Goal: Transaction & Acquisition: Obtain resource

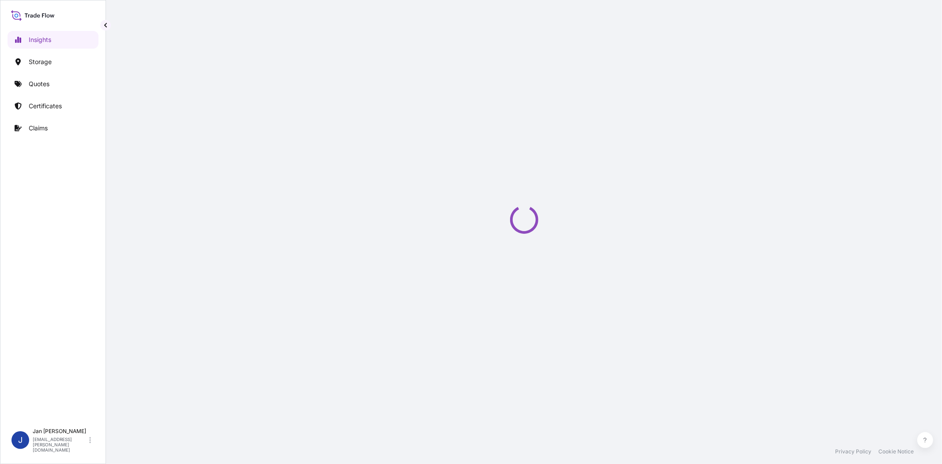
select select "2025"
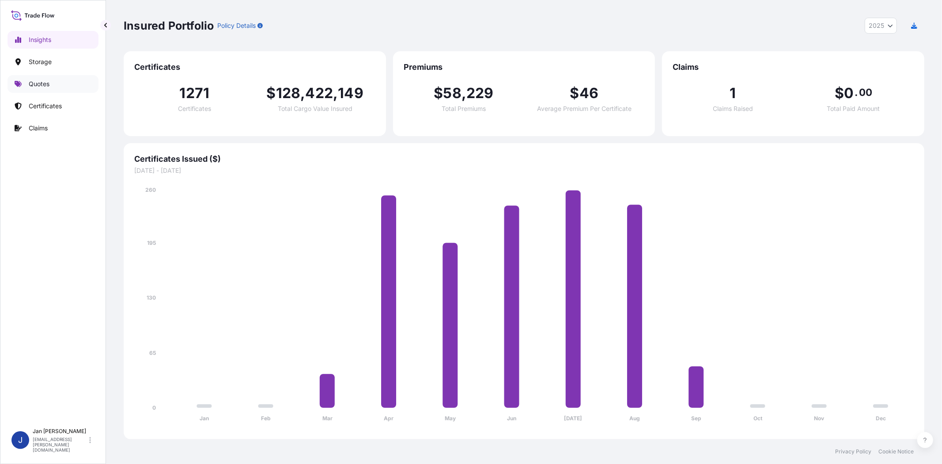
click at [34, 87] on p "Quotes" at bounding box center [39, 83] width 21 height 9
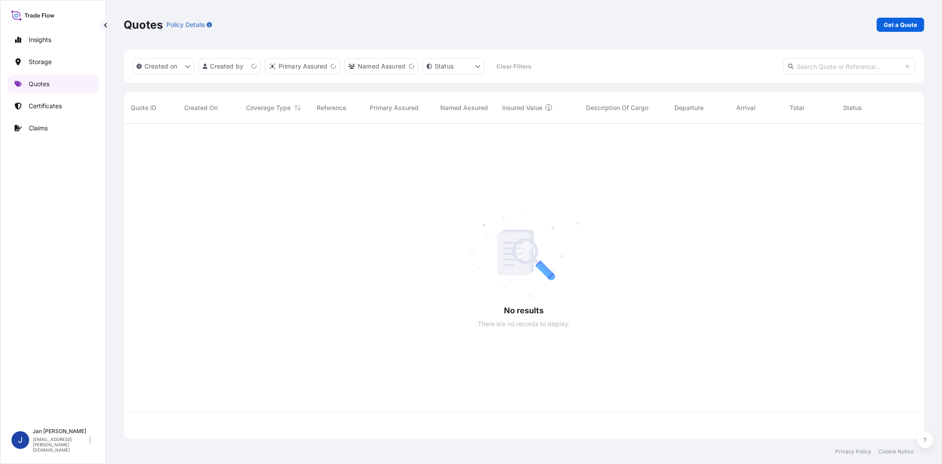
scroll to position [313, 793]
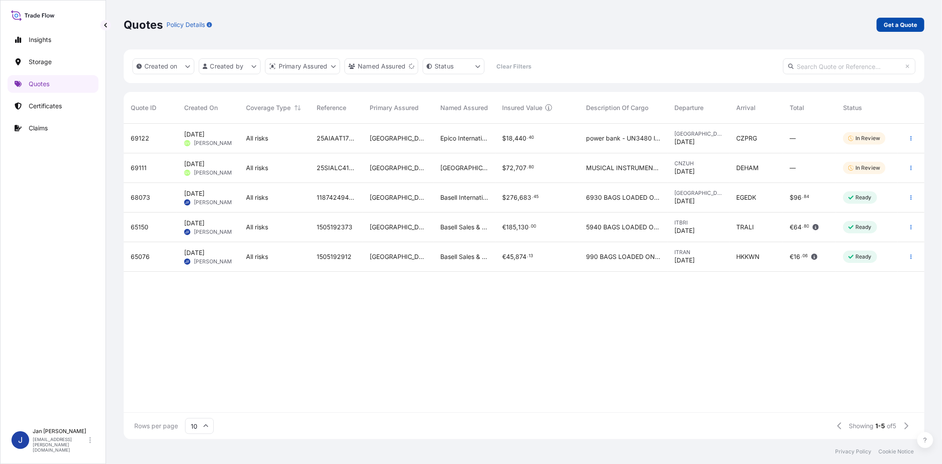
click at [909, 25] on p "Get a Quote" at bounding box center [900, 24] width 34 height 9
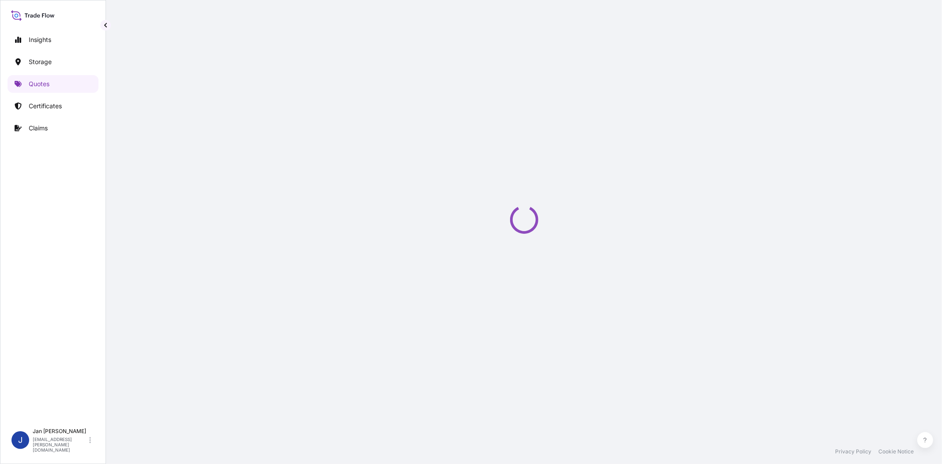
select select "Water"
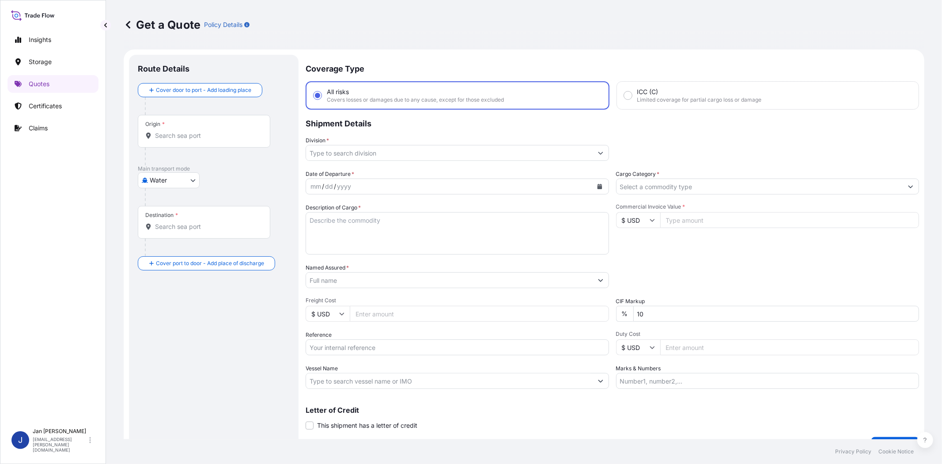
scroll to position [14, 0]
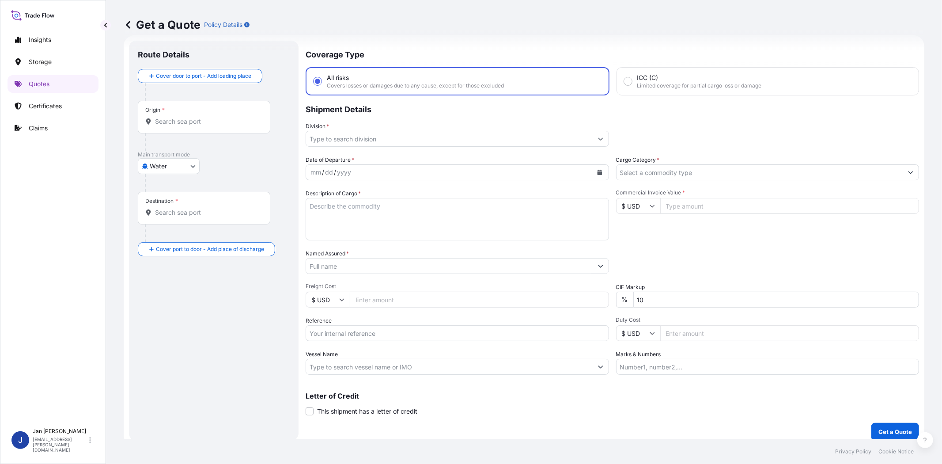
click at [649, 206] on icon at bounding box center [651, 205] width 5 height 5
click at [638, 229] on div "€ EUR" at bounding box center [633, 229] width 37 height 17
type input "€ EUR"
click at [683, 206] on input "Commercial Invoice Value *" at bounding box center [789, 206] width 259 height 16
type input "23386"
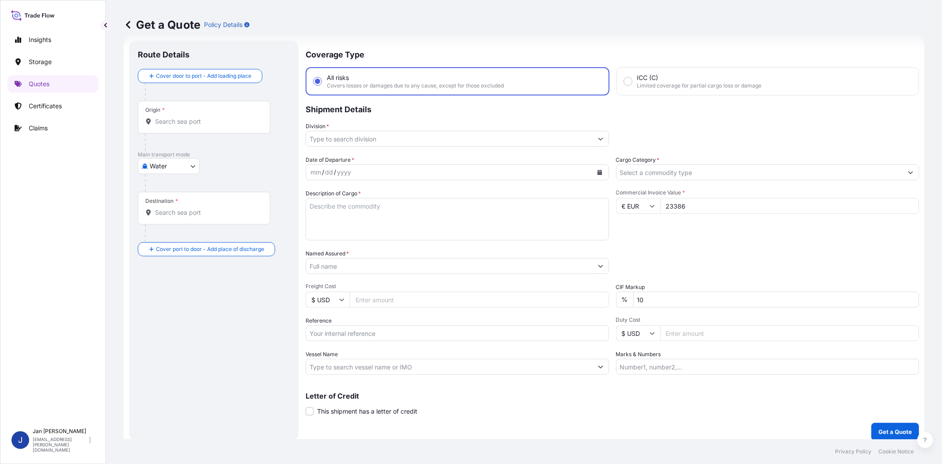
click at [709, 244] on div "Date of Departure * mm / dd / yyyy Cargo Category * Description of Cargo * Comm…" at bounding box center [612, 264] width 613 height 219
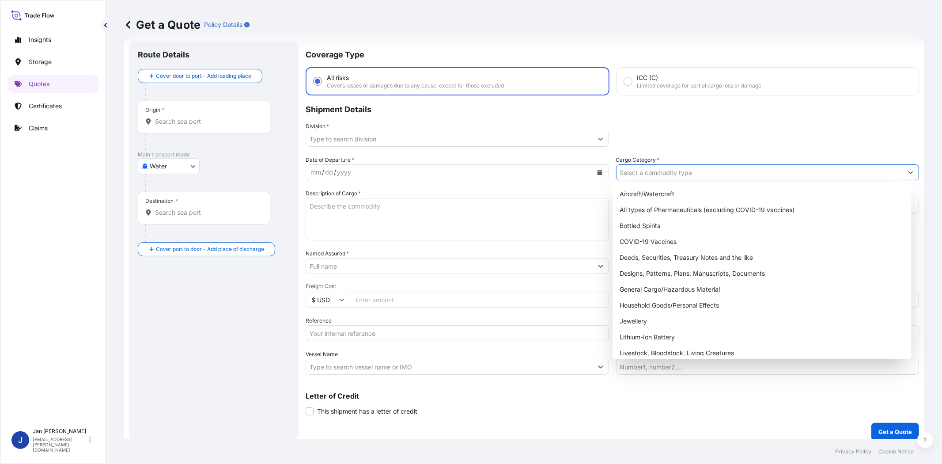
click at [712, 170] on input "Cargo Category *" at bounding box center [759, 172] width 287 height 16
click at [682, 293] on div "General Cargo/Hazardous Material" at bounding box center [761, 289] width 291 height 16
type input "General Cargo/Hazardous Material"
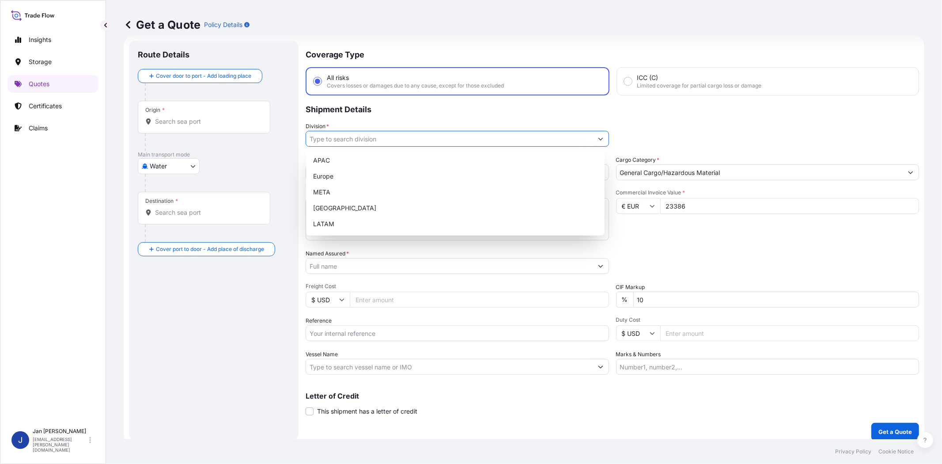
click at [431, 136] on input "Division *" at bounding box center [449, 139] width 287 height 16
click at [397, 179] on div "Europe" at bounding box center [454, 176] width 291 height 16
type input "Europe"
click at [675, 124] on div "Division * Europe" at bounding box center [612, 134] width 613 height 25
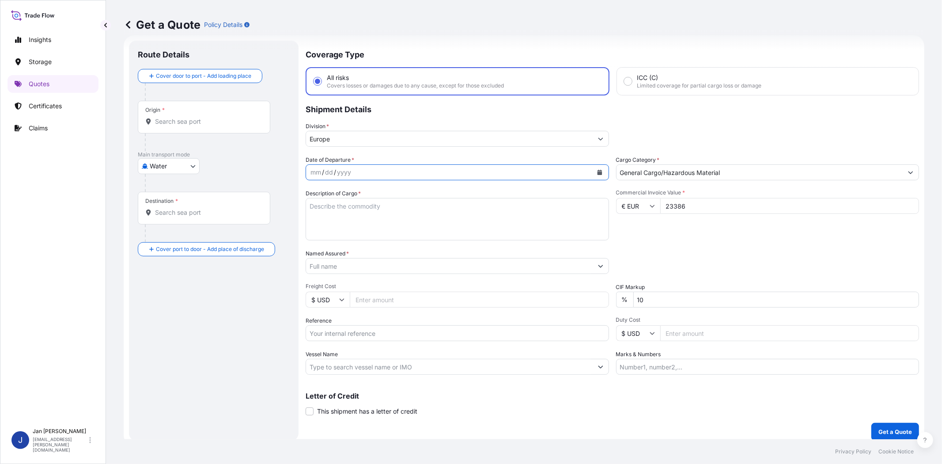
click at [598, 173] on button "Calendar" at bounding box center [599, 172] width 14 height 14
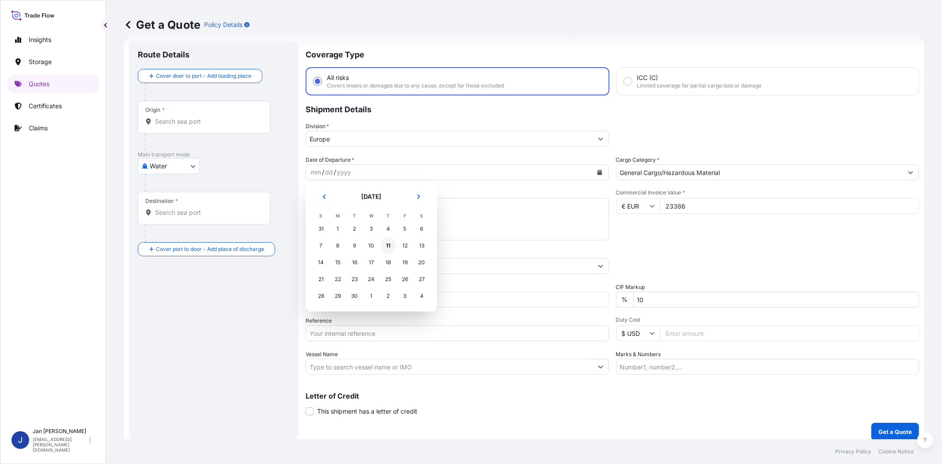
click at [387, 241] on div "11" at bounding box center [388, 246] width 16 height 16
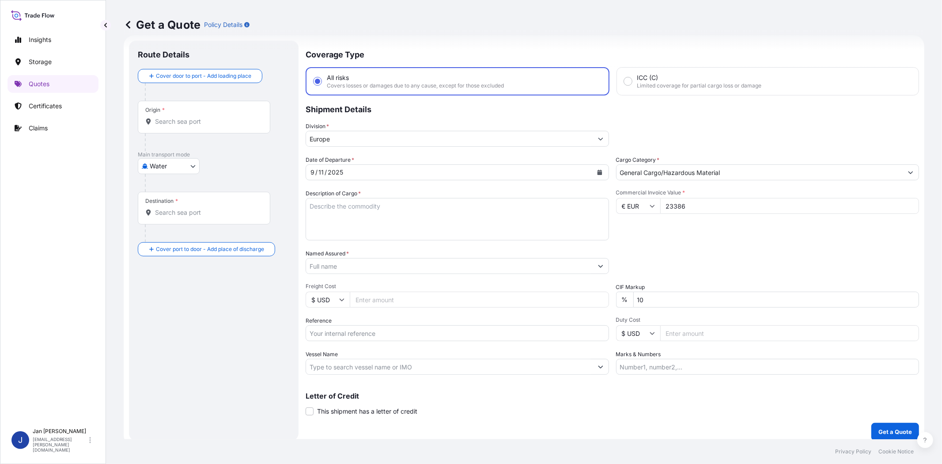
click at [693, 238] on div "Commercial Invoice Value * € EUR 23386" at bounding box center [767, 214] width 303 height 51
click at [422, 267] on input "Named Assured *" at bounding box center [449, 266] width 287 height 16
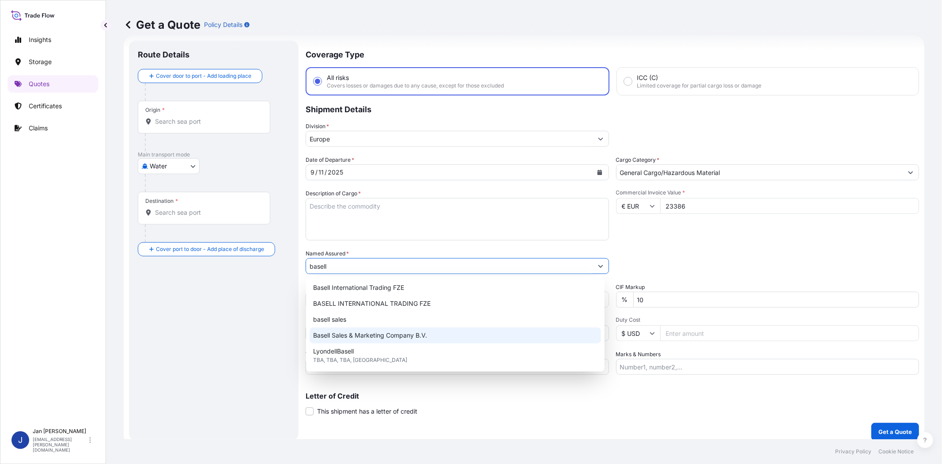
click at [433, 336] on div "Basell Sales & Marketing Company B.V." at bounding box center [454, 335] width 291 height 16
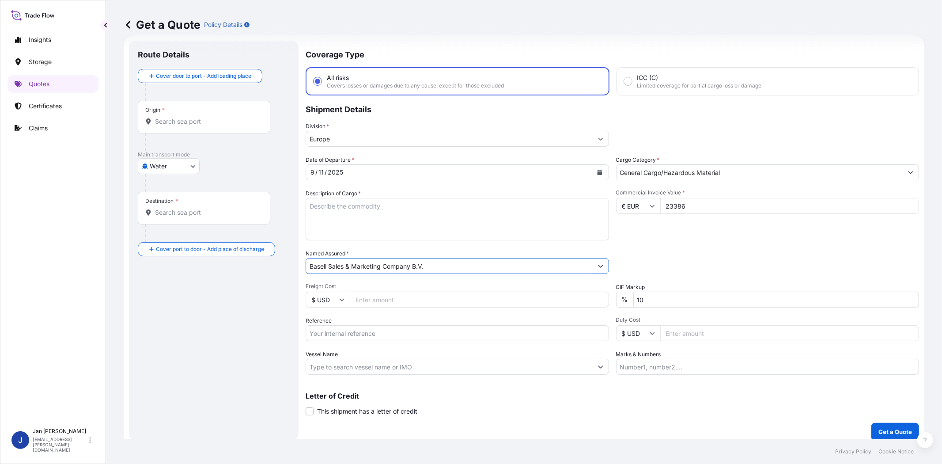
drag, startPoint x: 456, startPoint y: 270, endPoint x: 237, endPoint y: 267, distance: 219.4
click at [237, 267] on form "Route Details Cover door to port - Add loading place Place of loading Road / In…" at bounding box center [524, 240] width 800 height 410
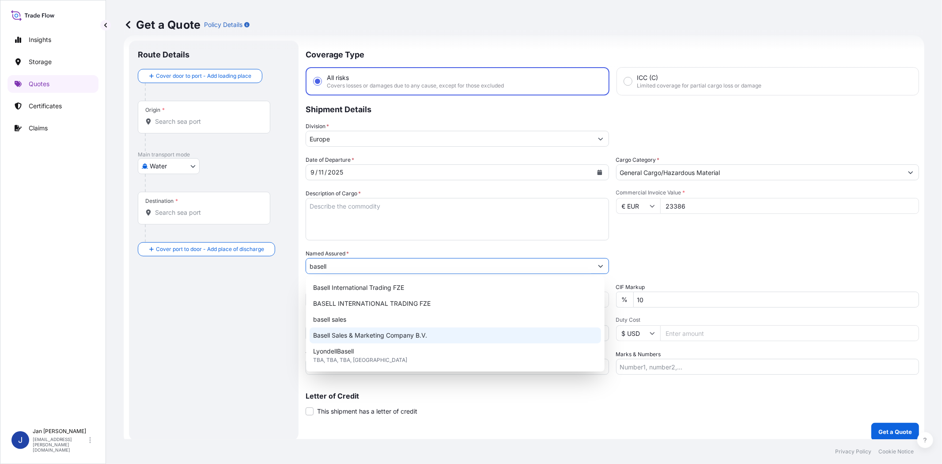
click at [358, 332] on span "Basell Sales & Marketing Company B.V." at bounding box center [370, 335] width 114 height 9
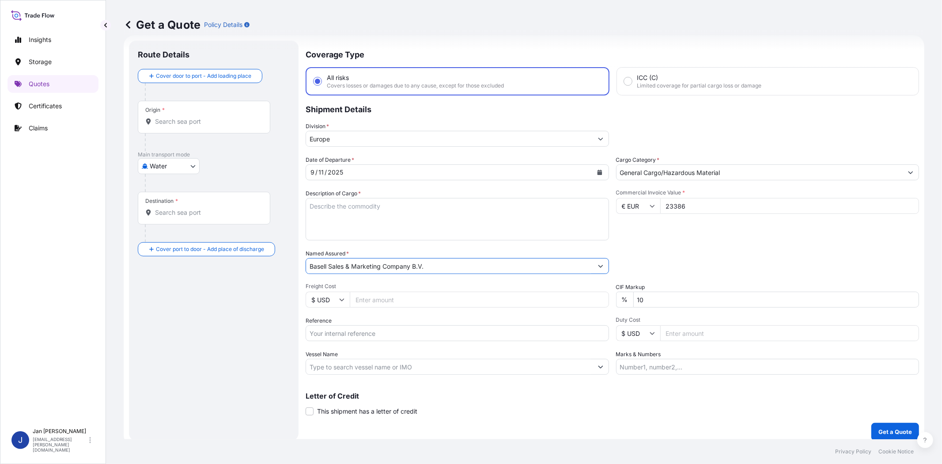
type input "Basell Sales & Marketing Company B.V."
click at [665, 229] on div "Commercial Invoice Value * € EUR 23386" at bounding box center [767, 214] width 303 height 51
click at [494, 368] on input "Vessel Name" at bounding box center [449, 366] width 287 height 16
paste input "COSCO ANTWERP"
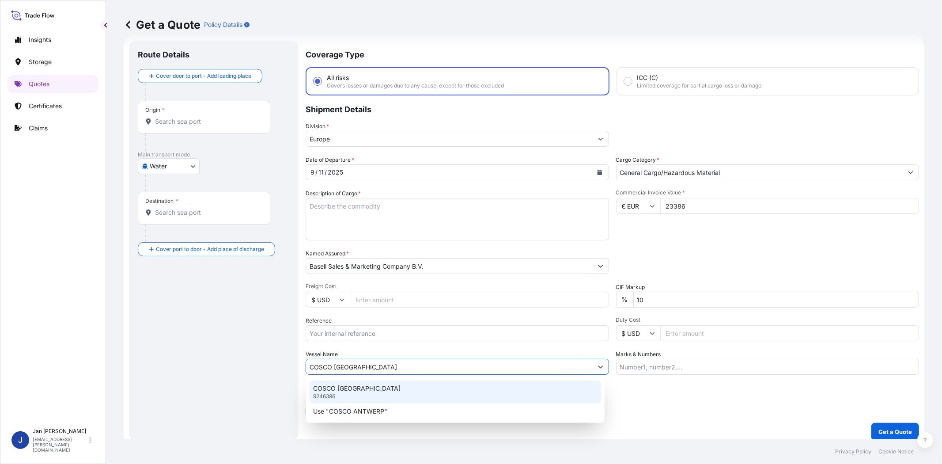
click at [387, 390] on div "COSCO ANTWERP 9246396" at bounding box center [454, 391] width 291 height 23
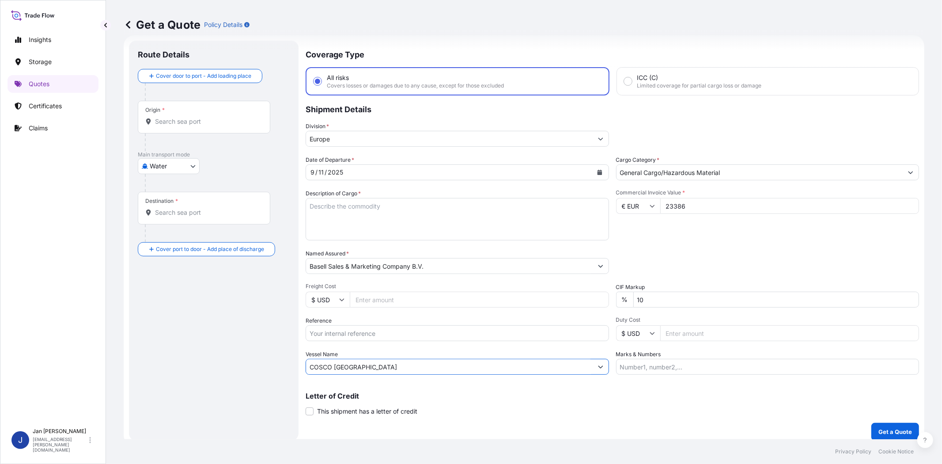
type input "COSCO ANTWERP"
click at [202, 113] on div "Origin *" at bounding box center [204, 117] width 132 height 33
click at [202, 117] on input "Origin *" at bounding box center [207, 121] width 104 height 9
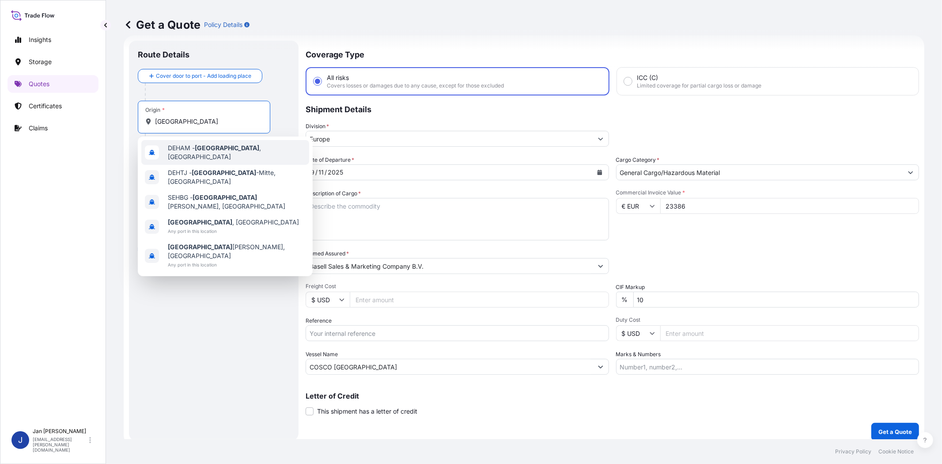
click at [226, 155] on span "DEHAM - Hamburg , Germany" at bounding box center [237, 152] width 138 height 18
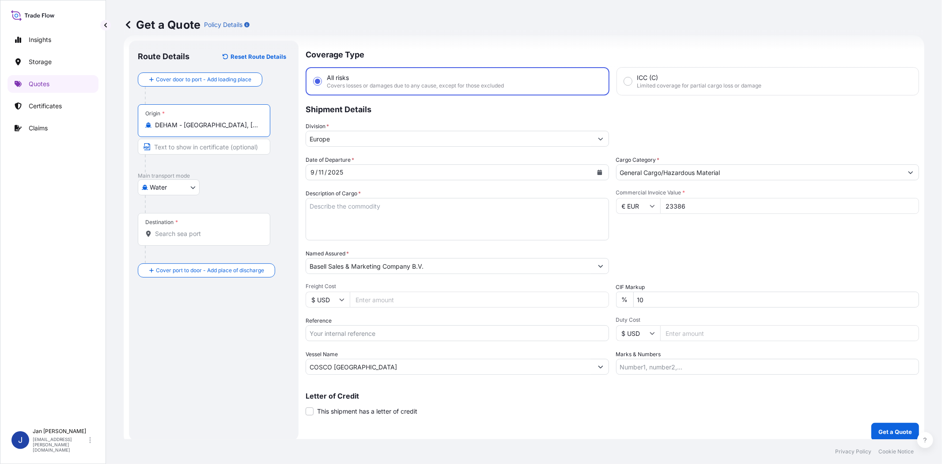
type input "DEHAM - Hamburg, Germany"
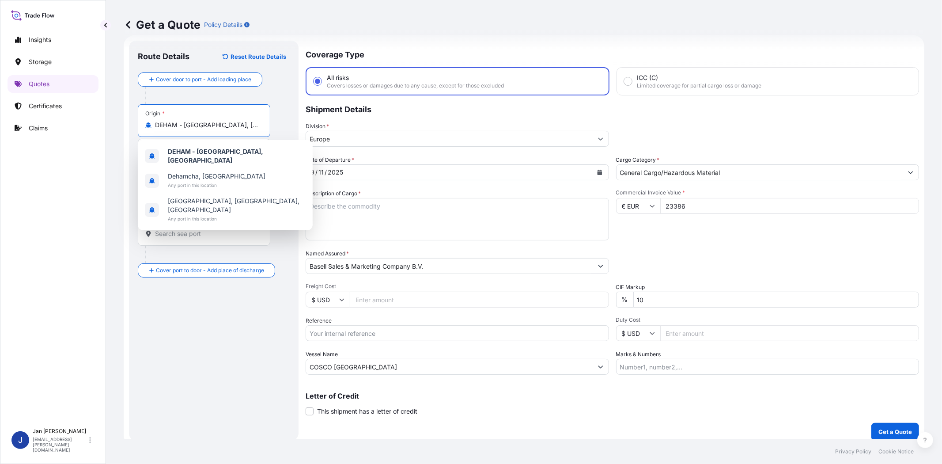
click at [297, 242] on div "Route Details Reset Route Details Cover door to port - Add loading place Place …" at bounding box center [214, 241] width 170 height 400
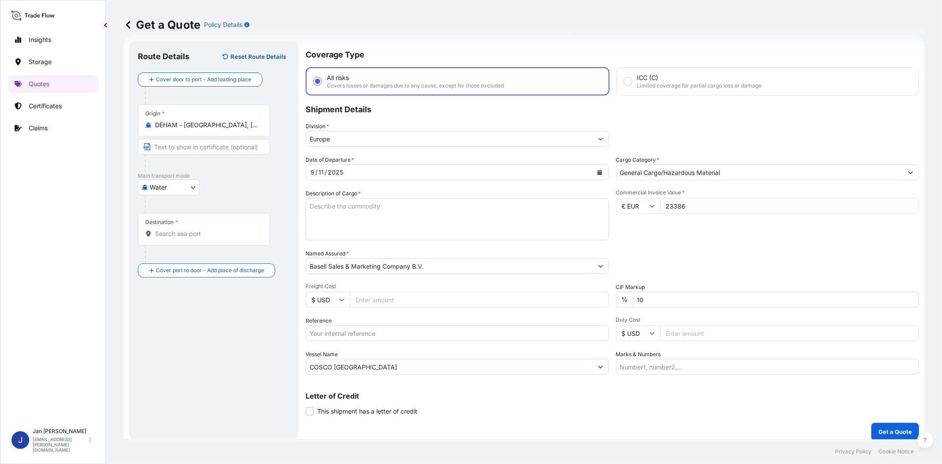
click at [224, 223] on div "Destination *" at bounding box center [204, 229] width 132 height 33
click at [224, 229] on input "Destination *" at bounding box center [207, 233] width 104 height 9
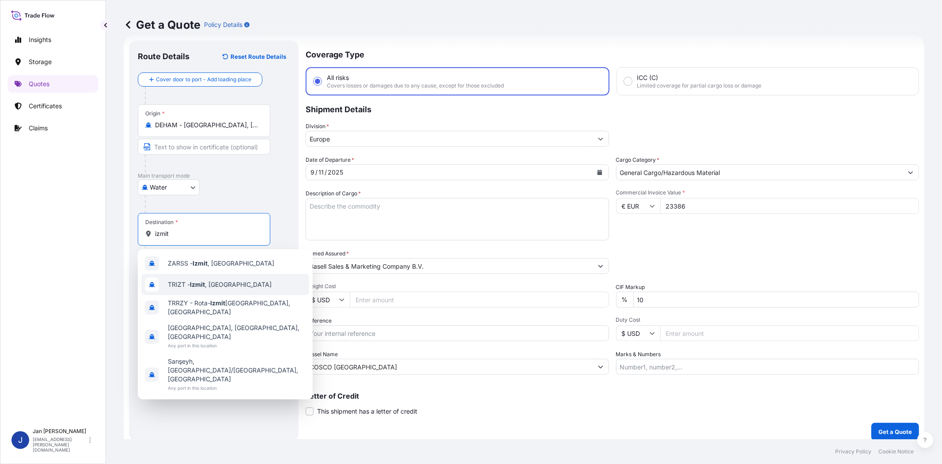
click at [216, 286] on span "TRIZT - Izmit , Turkey" at bounding box center [220, 284] width 104 height 9
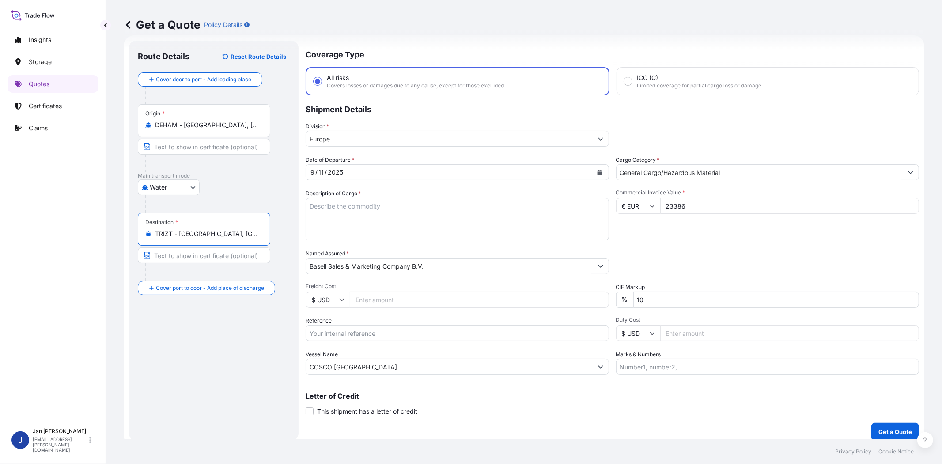
type input "TRIZT - Izmit, Turkey"
click at [231, 351] on div "Route Details Reset Route Details Cover door to port - Add loading place Place …" at bounding box center [214, 240] width 152 height 382
click at [412, 336] on input "Reference" at bounding box center [457, 333] width 303 height 16
paste input "1187432059 // 5013147583 304255805 8109170299 4500040404 /9(22/09)"
type input "1187432059 // 5013147583 304255805 8109170299 4500040404 /9(22/09)"
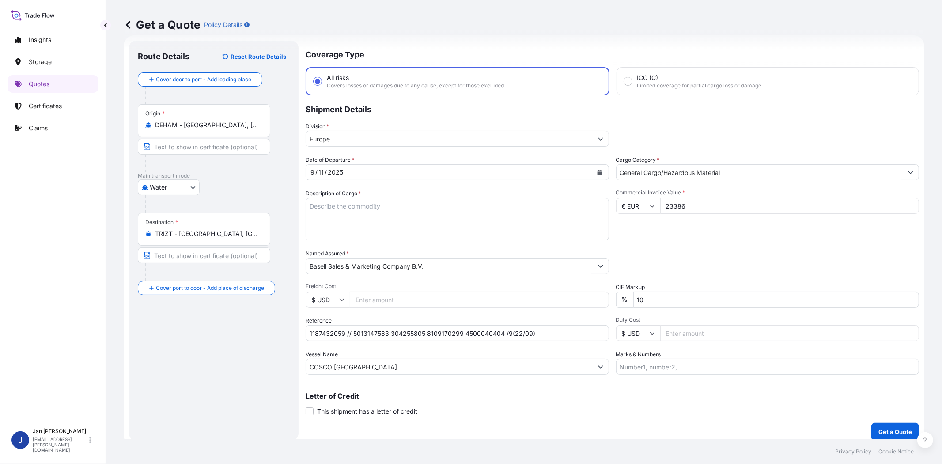
click at [684, 256] on div "Packing Category Type to search a container mode Please select a primary mode o…" at bounding box center [767, 261] width 303 height 25
click at [370, 211] on textarea "Description of Cargo *" at bounding box center [457, 219] width 303 height 42
paste textarea "BAGS LOADED ONTO 8 PALLETS LOADED INTO 1 20' CONTAINER(S) HOSTACOM TRC 481P E C…"
click at [307, 206] on textarea "BAGS LOADED ONTO 8 PALLETS LOADED INTO 1 20' CONTAINER(S) HOSTACOM TRC 481P E C…" at bounding box center [457, 219] width 303 height 42
click at [307, 204] on textarea "BAGS LOADED ONTO 8 PALLETS LOADED INTO 1 20' CONTAINER(S) HOSTACOM TRC 481P E C…" at bounding box center [457, 219] width 303 height 42
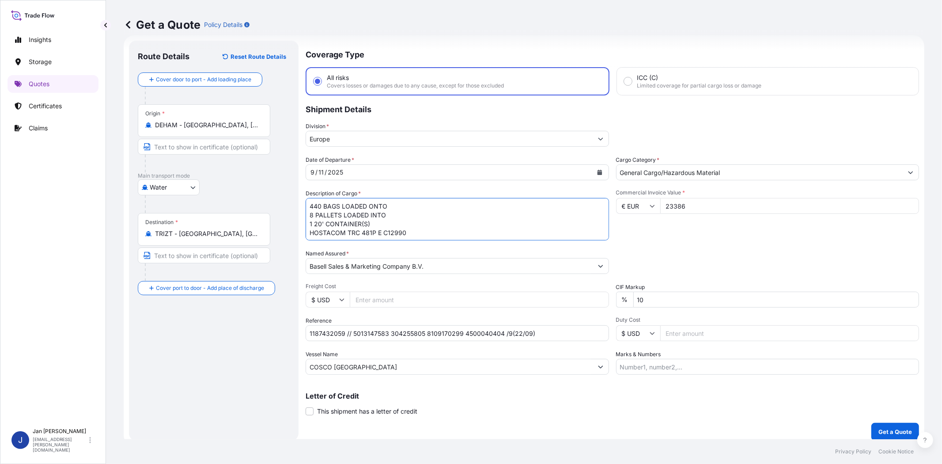
type textarea "440 BAGS LOADED ONTO 8 PALLETS LOADED INTO 1 20' CONTAINER(S) HOSTACOM TRC 481P…"
click at [647, 246] on div "Date of Departure * 9 / 11 / 2025 Cargo Category * General Cargo/Hazardous Mate…" at bounding box center [612, 264] width 613 height 219
click at [699, 245] on div "Date of Departure * 9 / 11 / 2025 Cargo Category * General Cargo/Hazardous Mate…" at bounding box center [612, 264] width 613 height 219
click at [888, 431] on p "Get a Quote" at bounding box center [895, 431] width 34 height 9
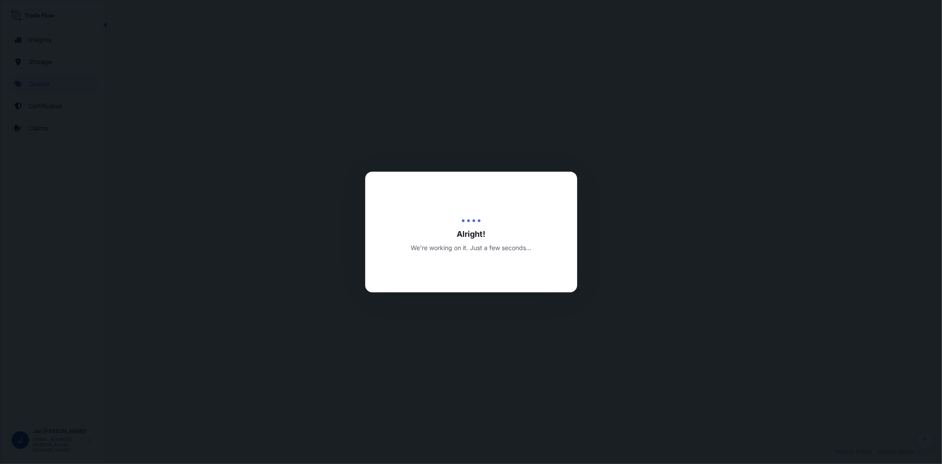
select select "Water"
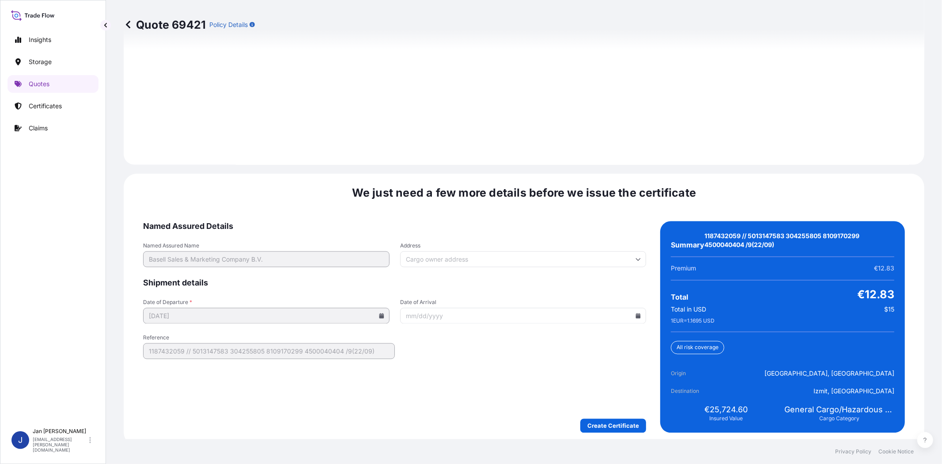
scroll to position [1237, 0]
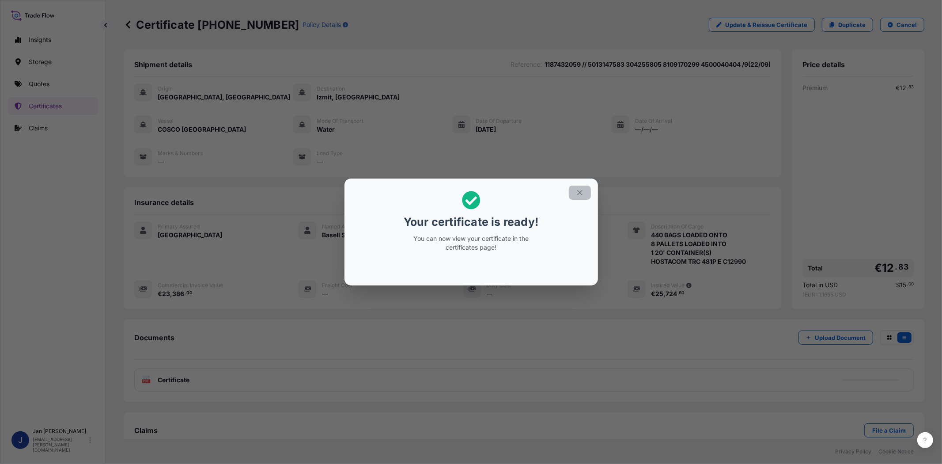
click at [585, 192] on button "button" at bounding box center [580, 192] width 22 height 14
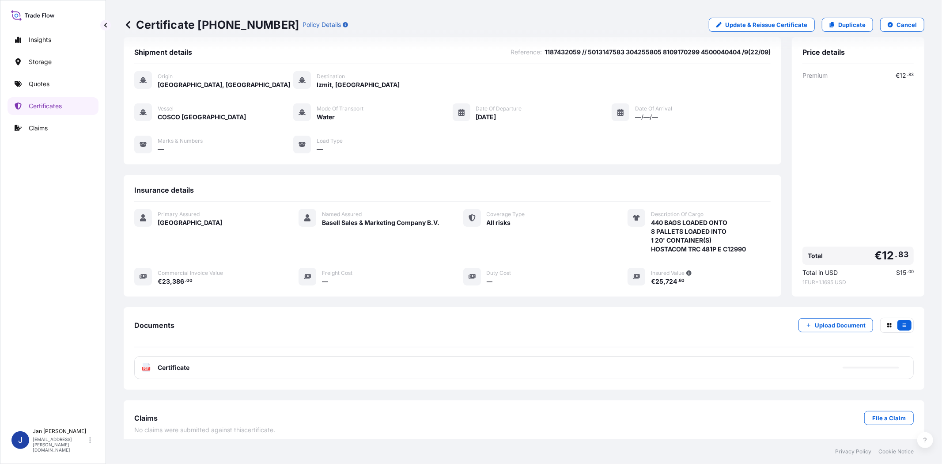
scroll to position [19, 0]
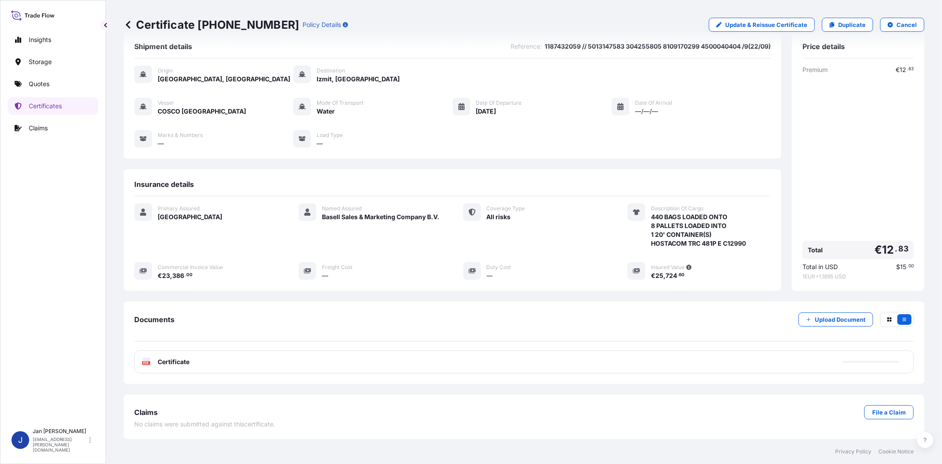
click at [147, 361] on text "PDF" at bounding box center [146, 362] width 6 height 3
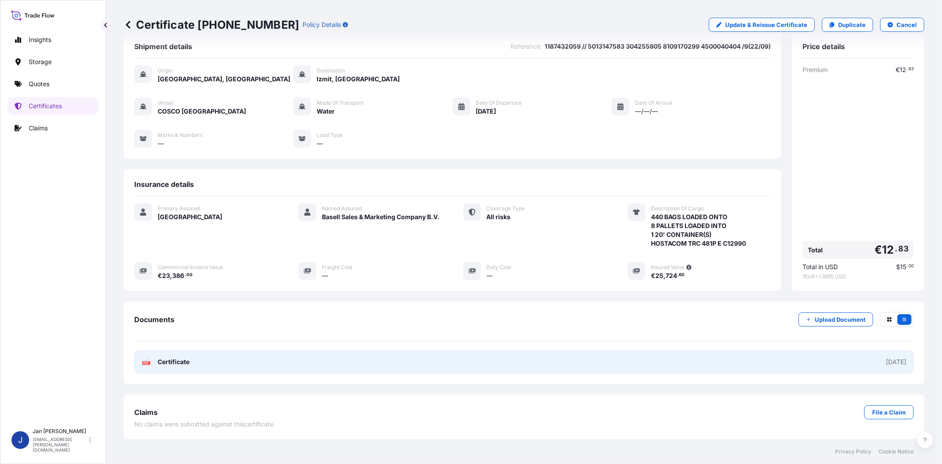
click at [146, 364] on text "PDF" at bounding box center [146, 362] width 6 height 3
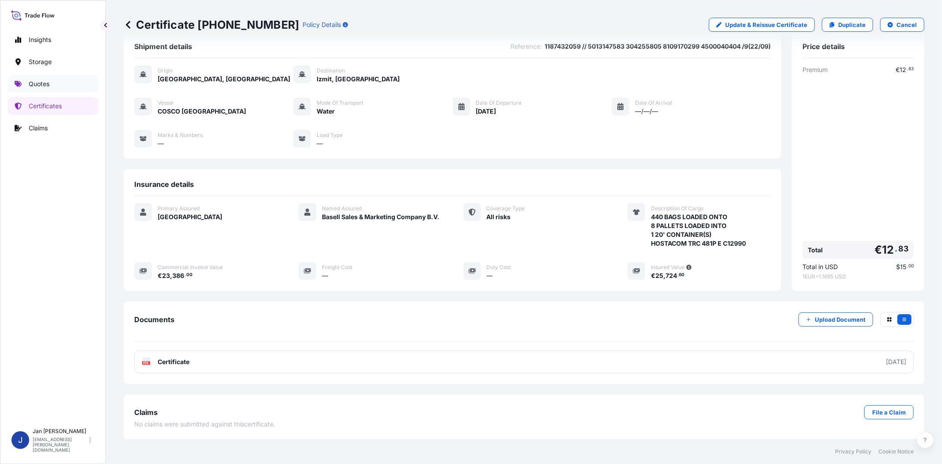
click at [78, 81] on link "Quotes" at bounding box center [53, 84] width 91 height 18
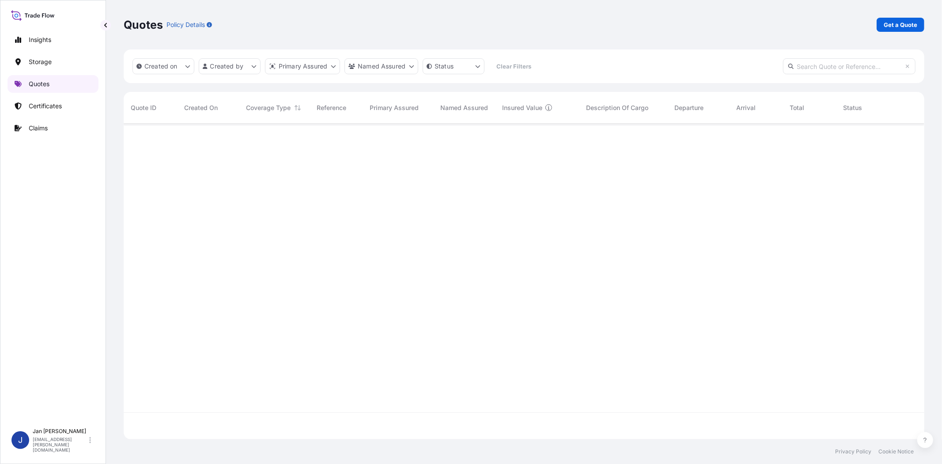
scroll to position [313, 793]
